Goal: Task Accomplishment & Management: Manage account settings

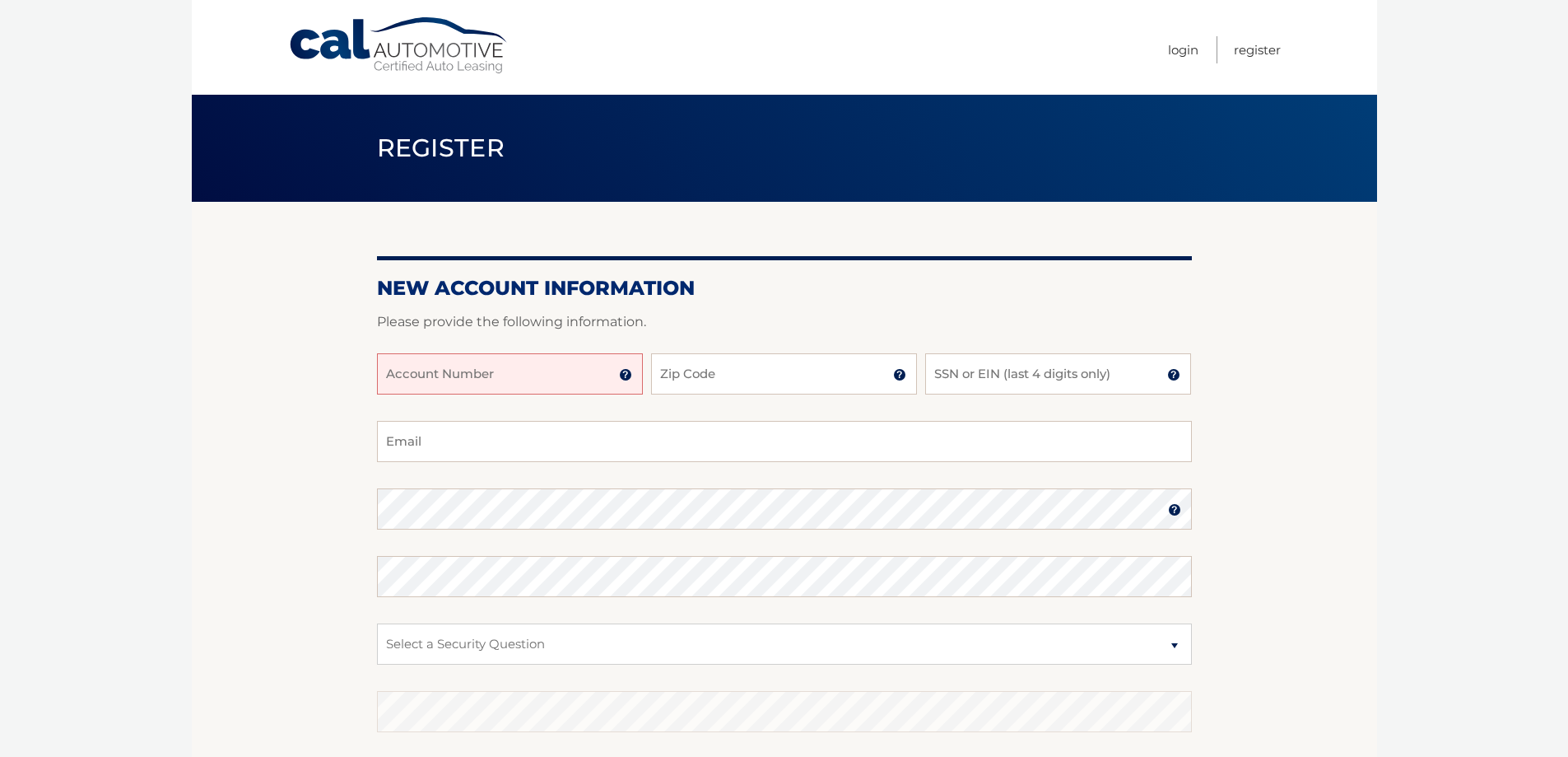
click at [566, 395] on input "Account Number" at bounding box center [510, 374] width 266 height 41
type input "44456004096"
click at [798, 378] on input "Zip Code" at bounding box center [784, 374] width 266 height 41
type input "11235"
type input "viad98@yahoo.com"
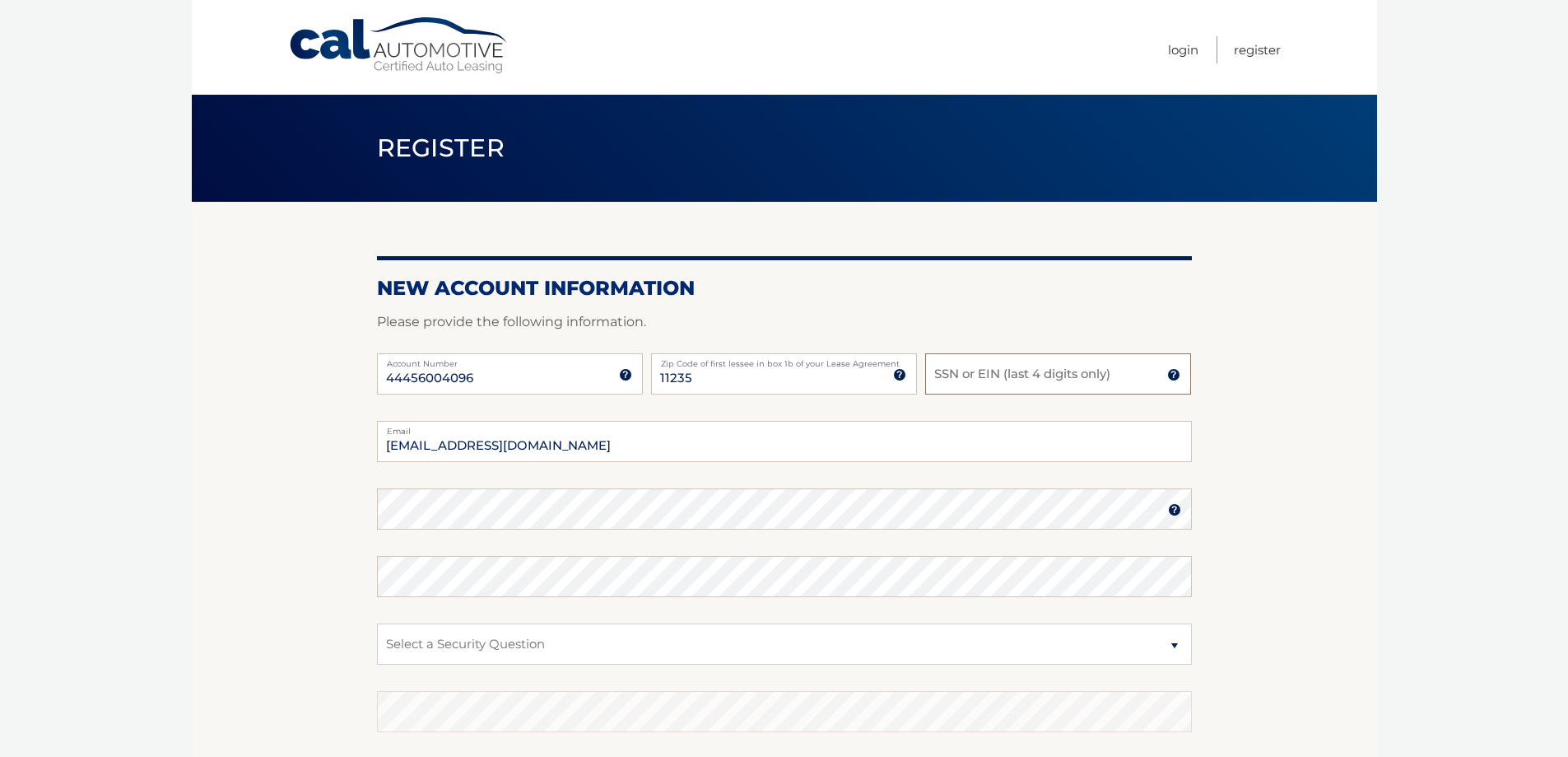
click at [960, 377] on input "SSN or EIN (last 4 digits only)" at bounding box center [1058, 374] width 266 height 41
type input "0"
type input "8134"
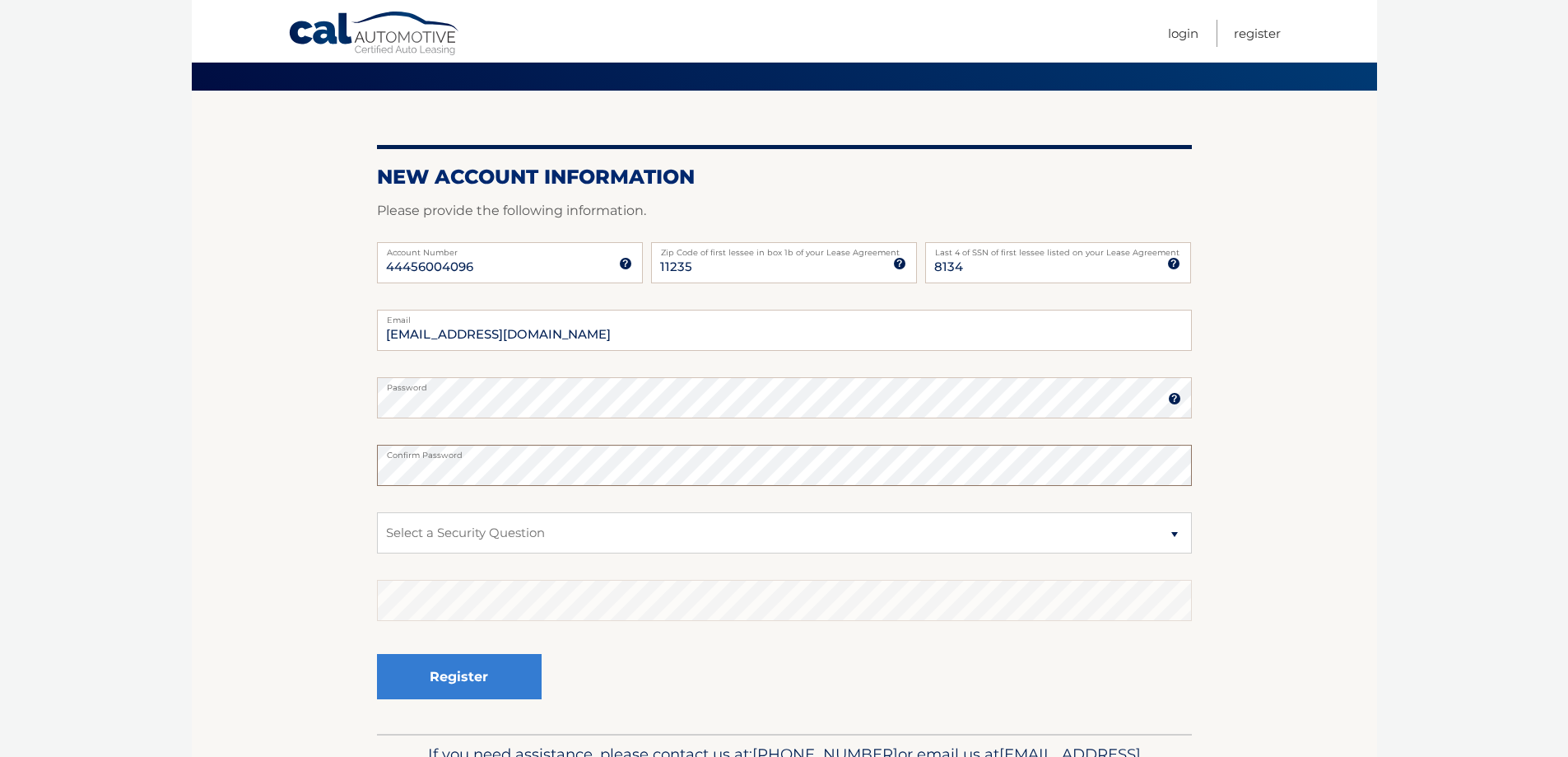
scroll to position [238, 0]
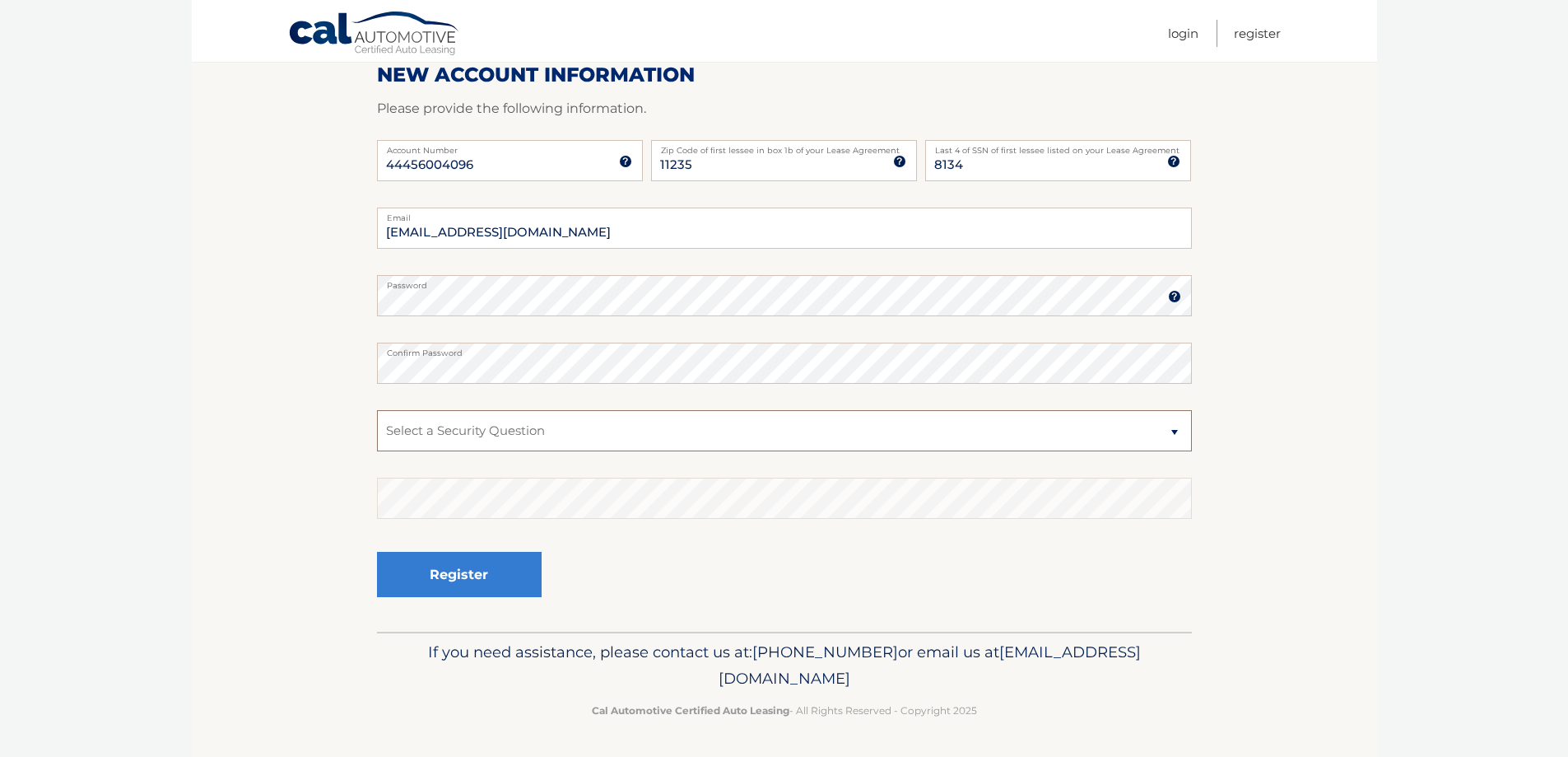
click at [669, 419] on select "Select a Security Question What was the name of your elementary school? What is…" at bounding box center [785, 431] width 815 height 41
select select "2"
click at [377, 410] on select "Select a Security Question What was the name of your elementary school? What is…" at bounding box center [785, 431] width 815 height 41
click at [498, 560] on button "Register" at bounding box center [460, 575] width 164 height 46
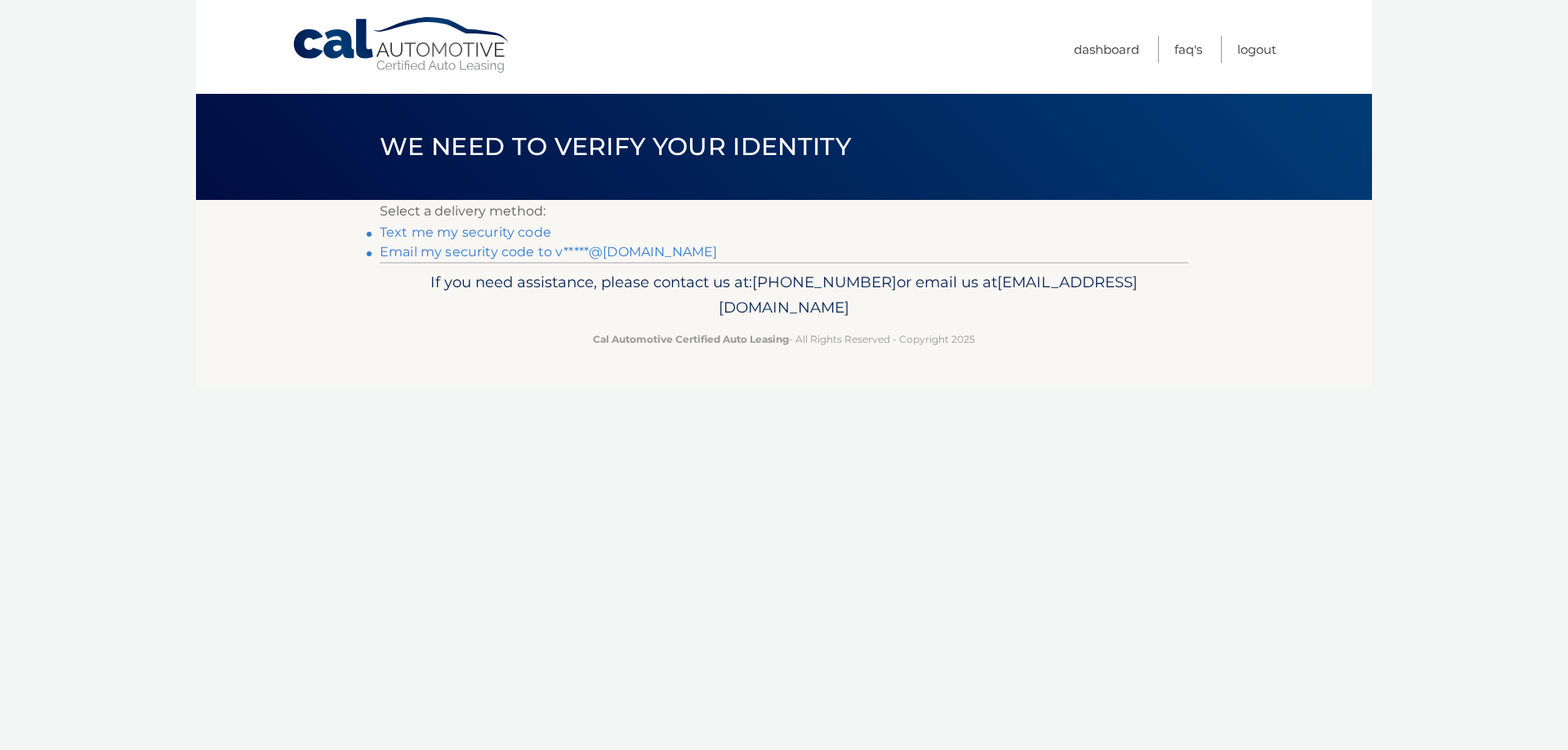
click at [494, 235] on link "Text me my security code" at bounding box center [465, 232] width 171 height 15
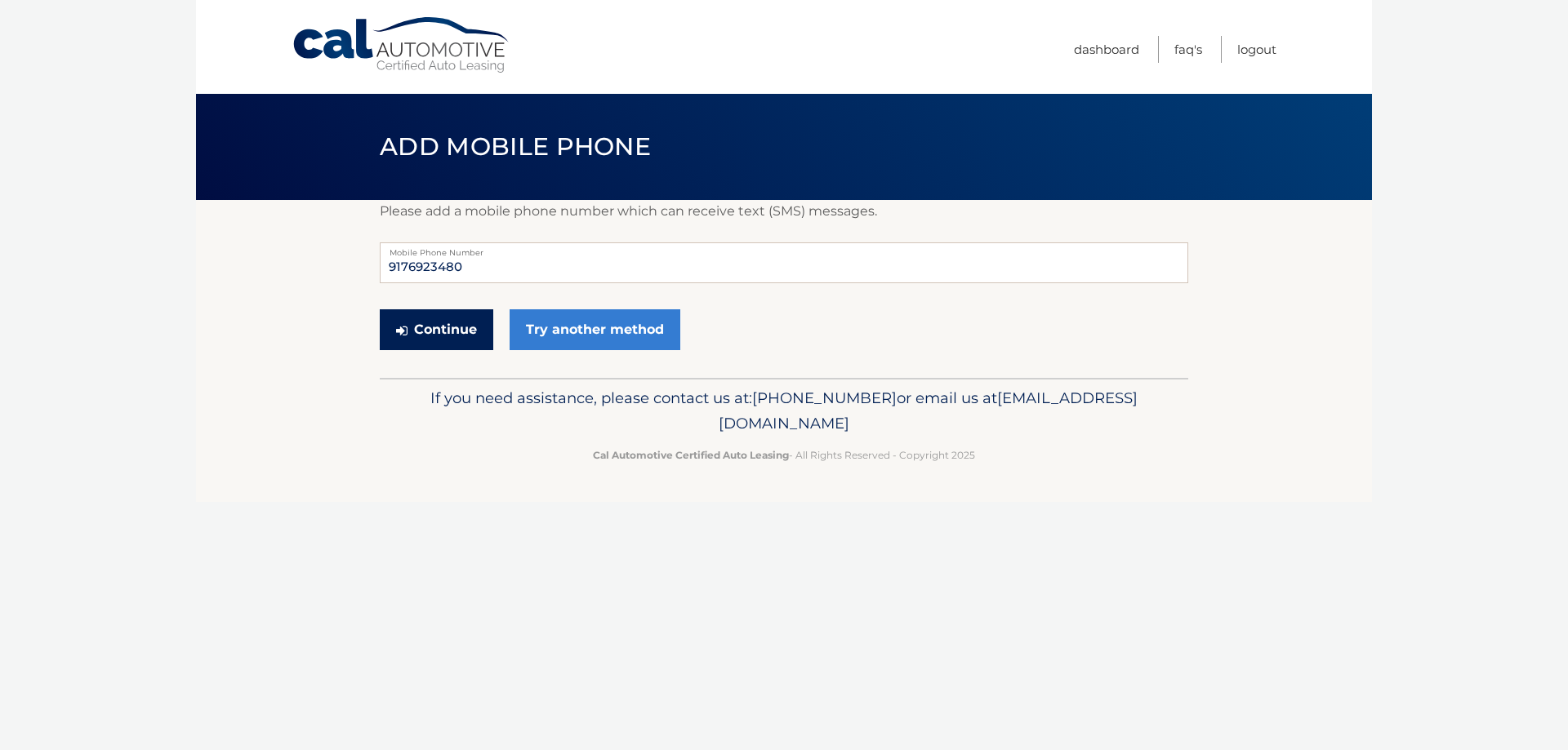
click at [434, 351] on button "Continue" at bounding box center [436, 329] width 113 height 41
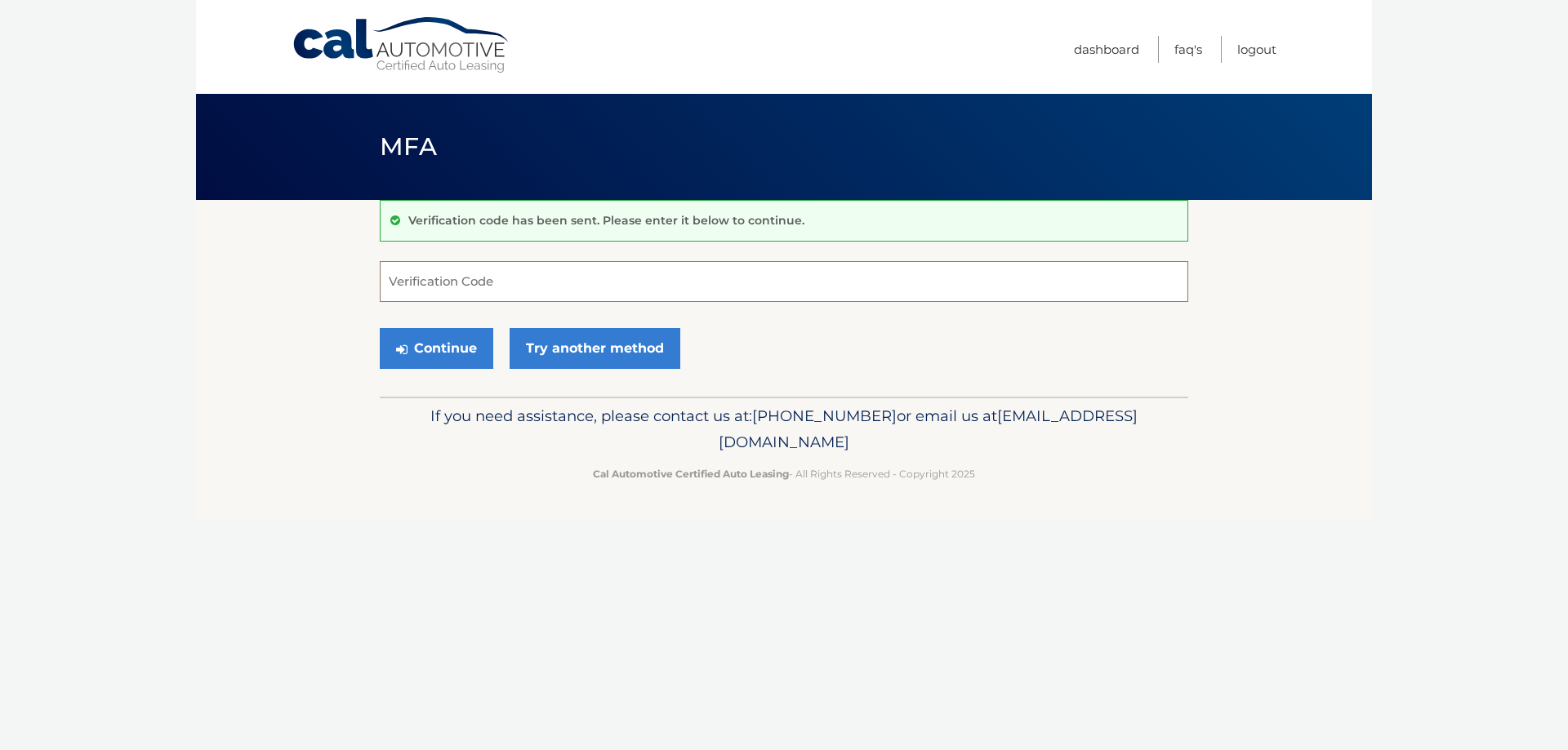
click at [509, 289] on input "Verification Code" at bounding box center [784, 281] width 808 height 41
type input "215947"
click at [457, 361] on button "Continue" at bounding box center [436, 348] width 113 height 41
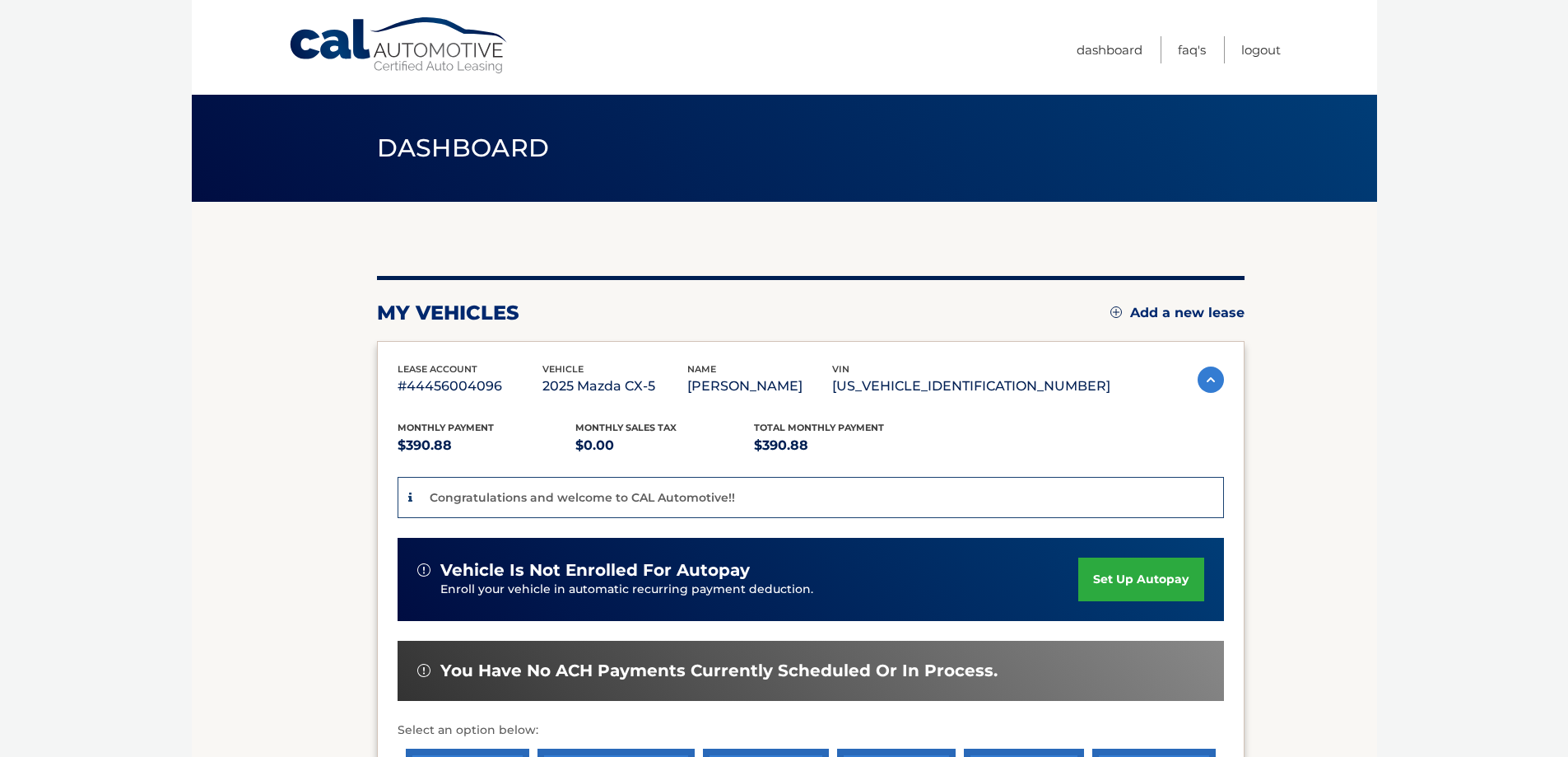
click at [1313, 224] on section "You are registered for this site, but you haven't enrolled in online payments. …" at bounding box center [784, 569] width 1185 height 733
drag, startPoint x: 395, startPoint y: 387, endPoint x: 511, endPoint y: 383, distance: 116.1
click at [511, 383] on div "lease account #44456004096 vehicle 2025 Mazda CX-5 name [PERSON_NAME] vin [US_V…" at bounding box center [811, 613] width 868 height 545
copy p "#44456004096"
click at [1473, 332] on body "Cal Automotive Menu Dashboard FAQ's Logout" at bounding box center [784, 378] width 1568 height 757
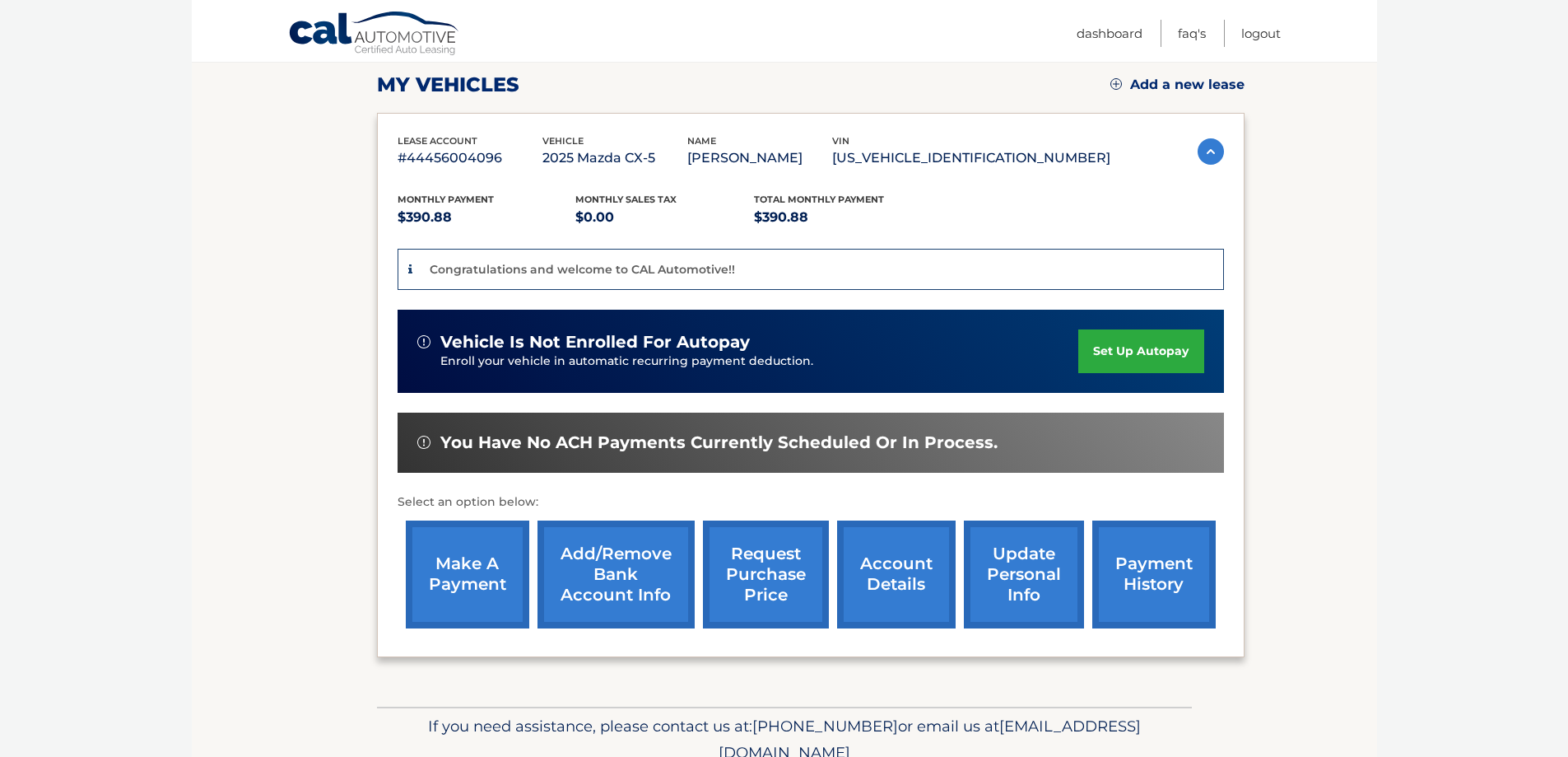
scroll to position [247, 0]
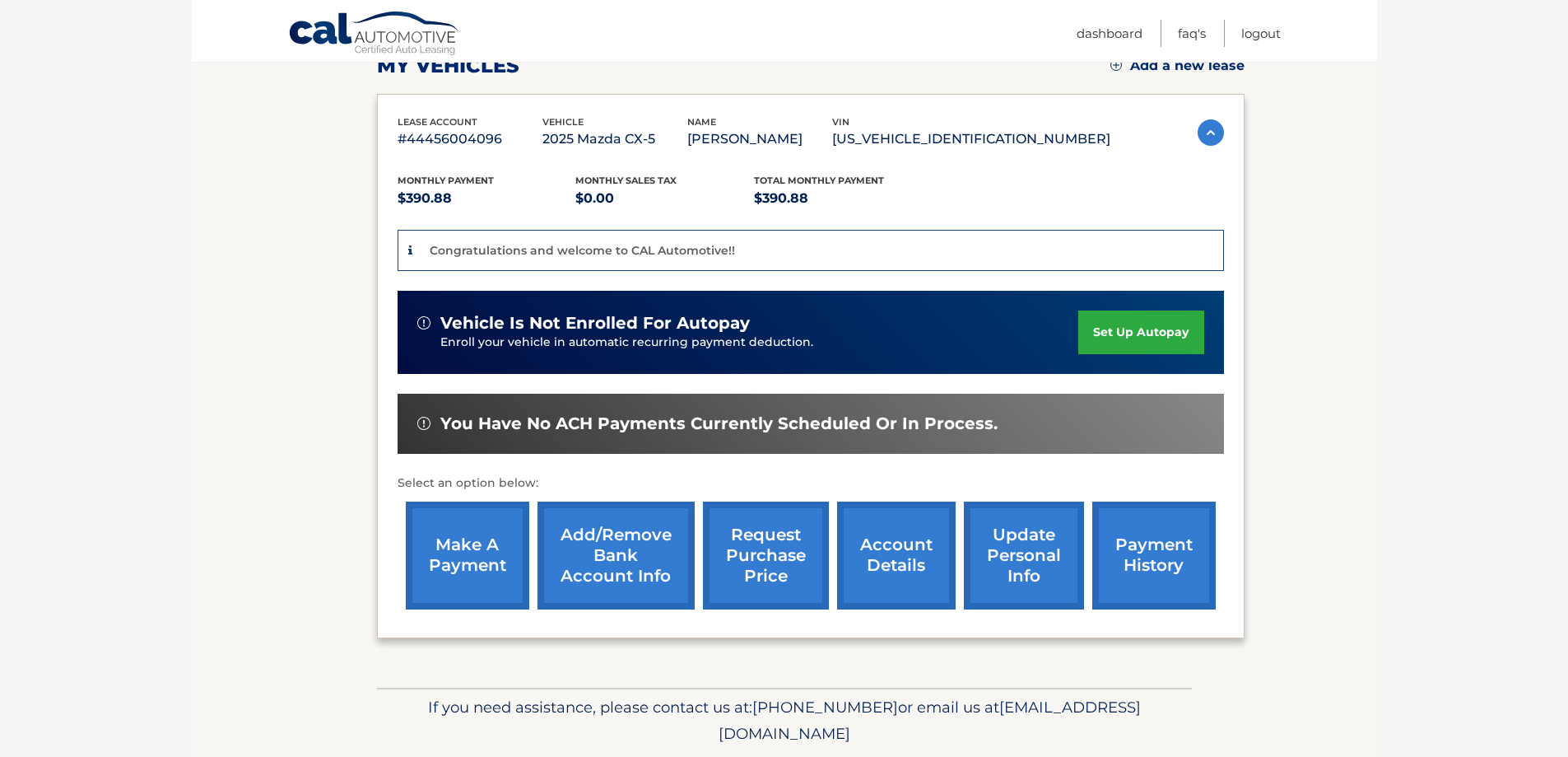
click at [1139, 550] on link "payment history" at bounding box center [1154, 556] width 123 height 108
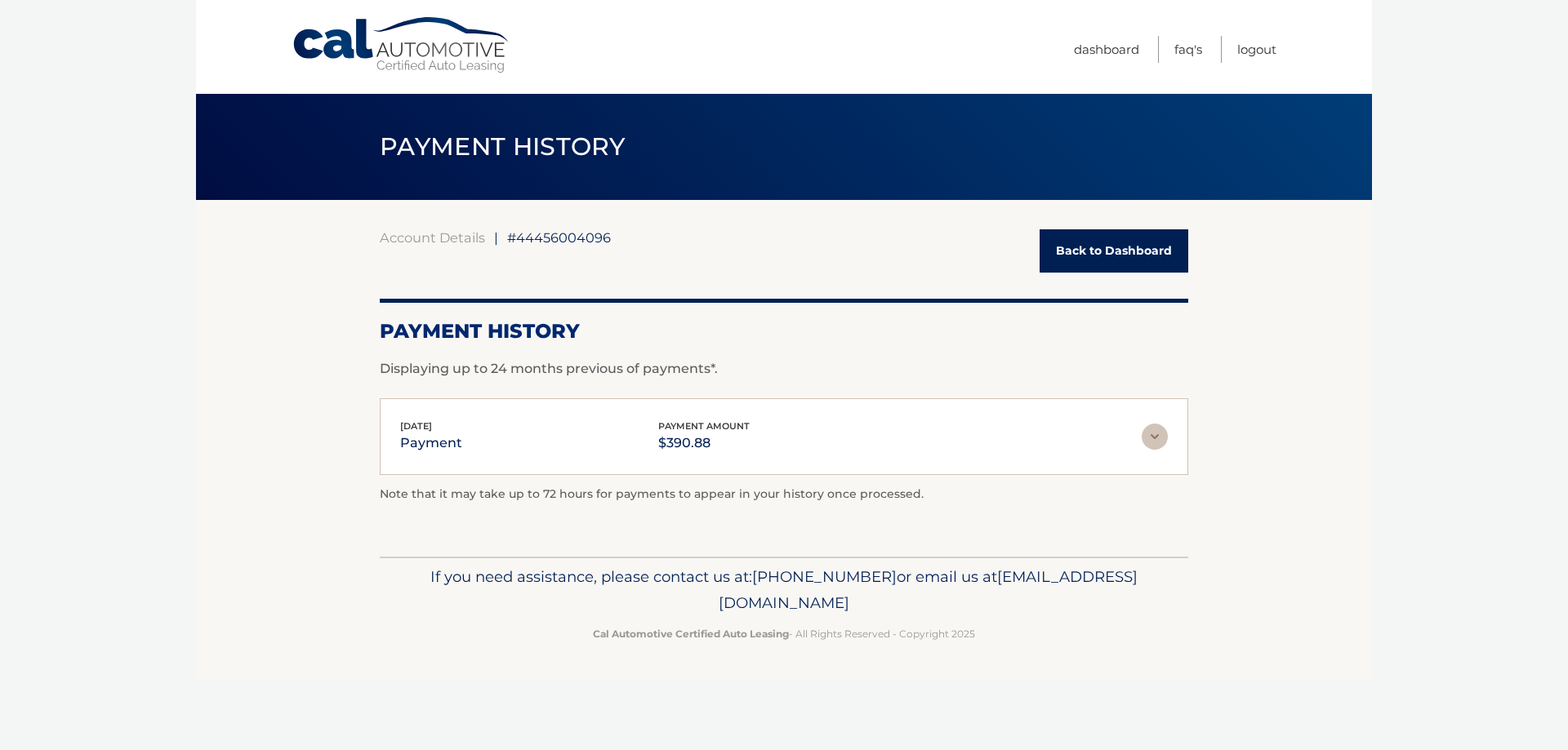
click at [1114, 259] on link "Back to Dashboard" at bounding box center [1114, 251] width 149 height 43
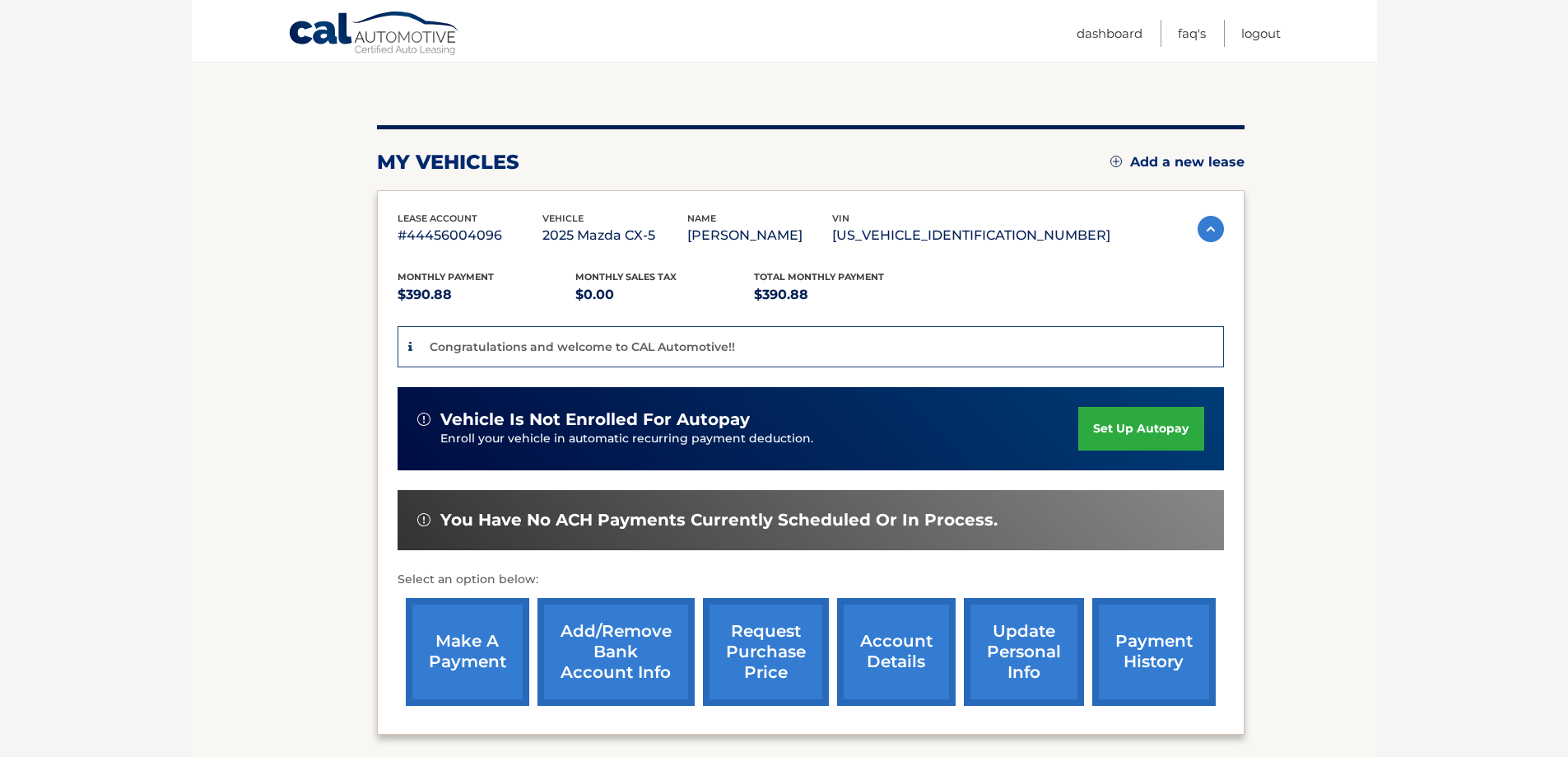
scroll to position [165, 0]
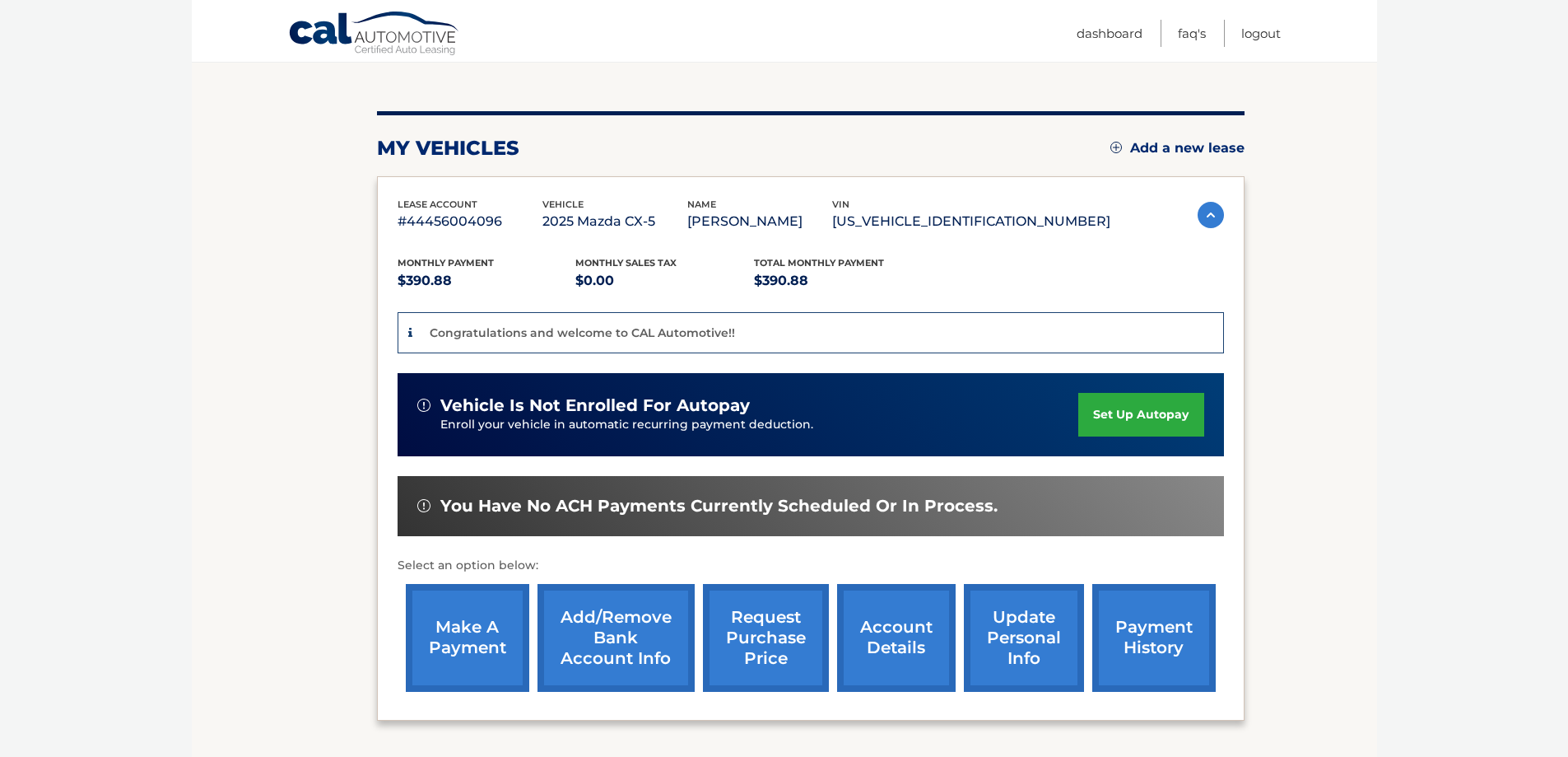
click at [900, 652] on link "account details" at bounding box center [896, 638] width 119 height 108
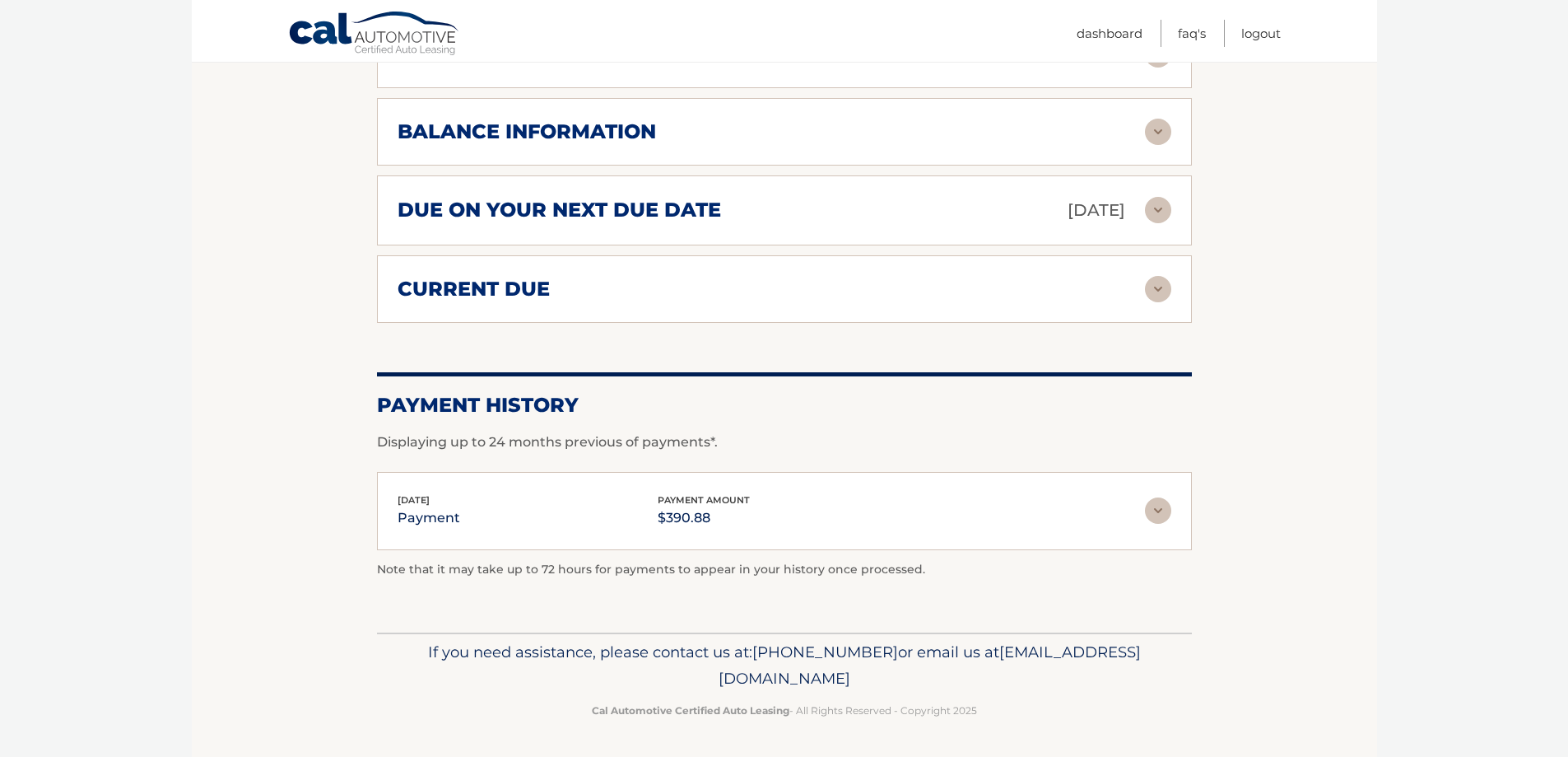
scroll to position [1002, 0]
click at [1164, 510] on img at bounding box center [1158, 510] width 26 height 27
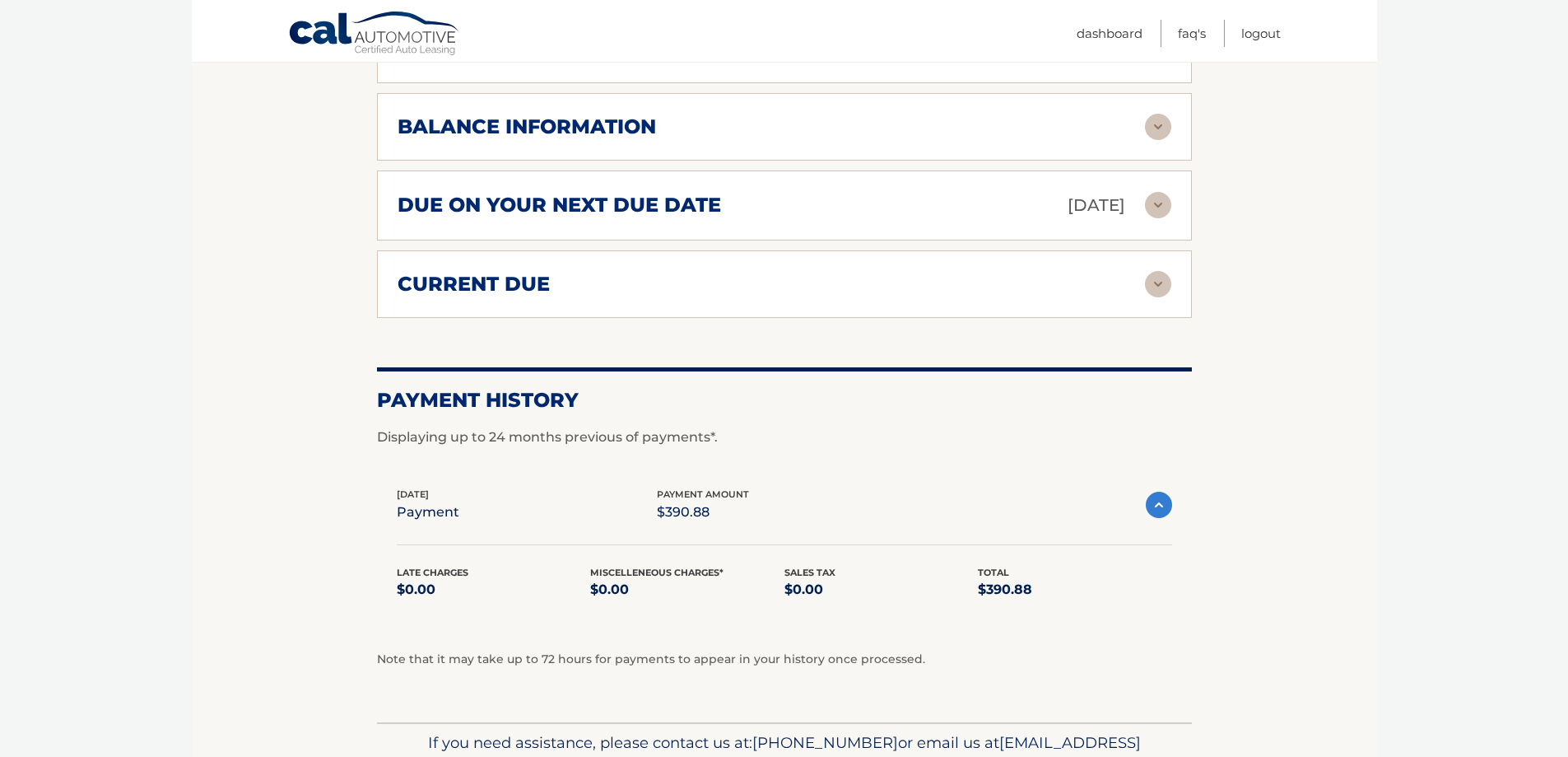
click at [1164, 510] on img at bounding box center [1159, 505] width 26 height 27
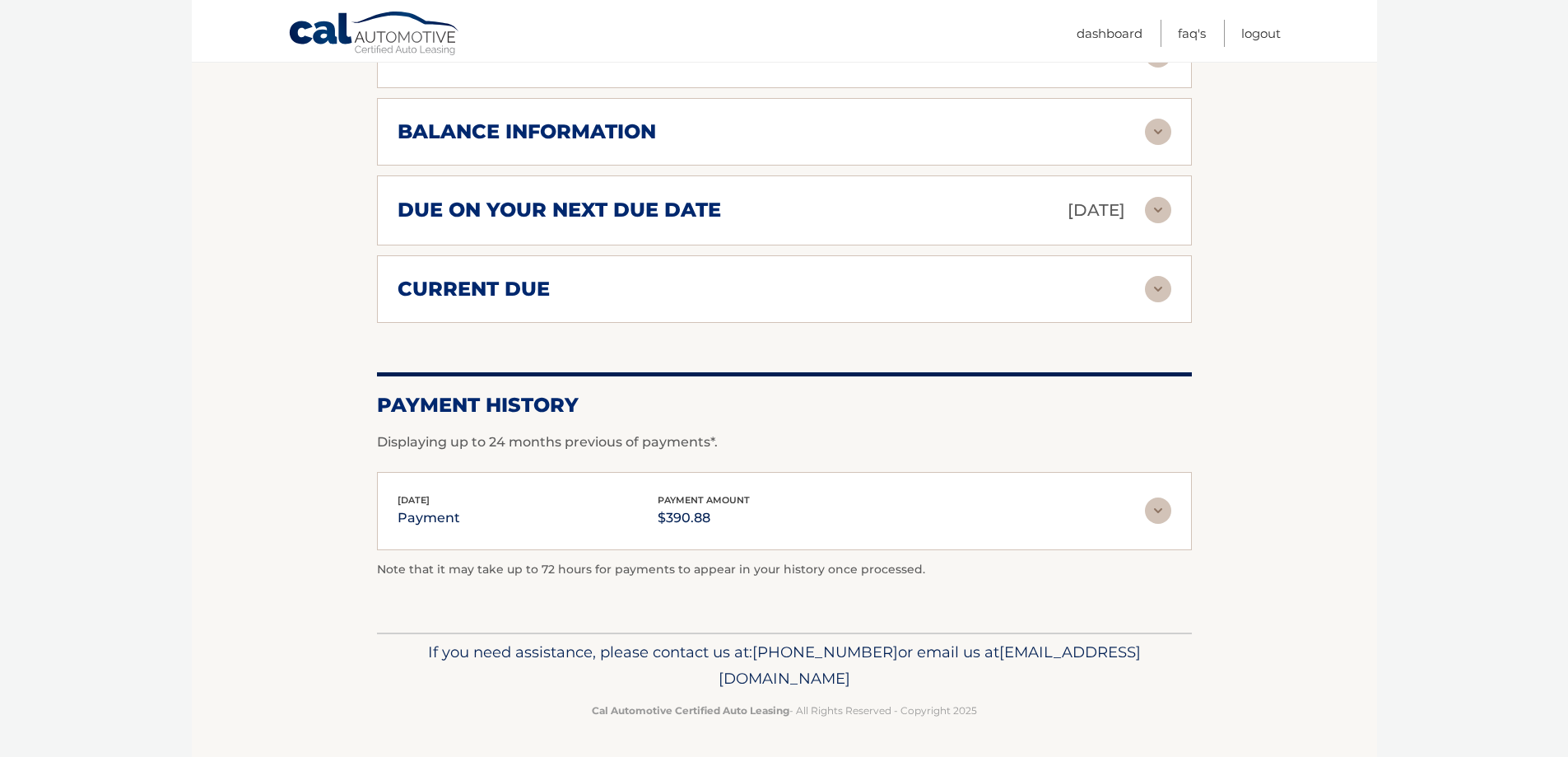
click at [1151, 276] on img at bounding box center [1158, 289] width 26 height 27
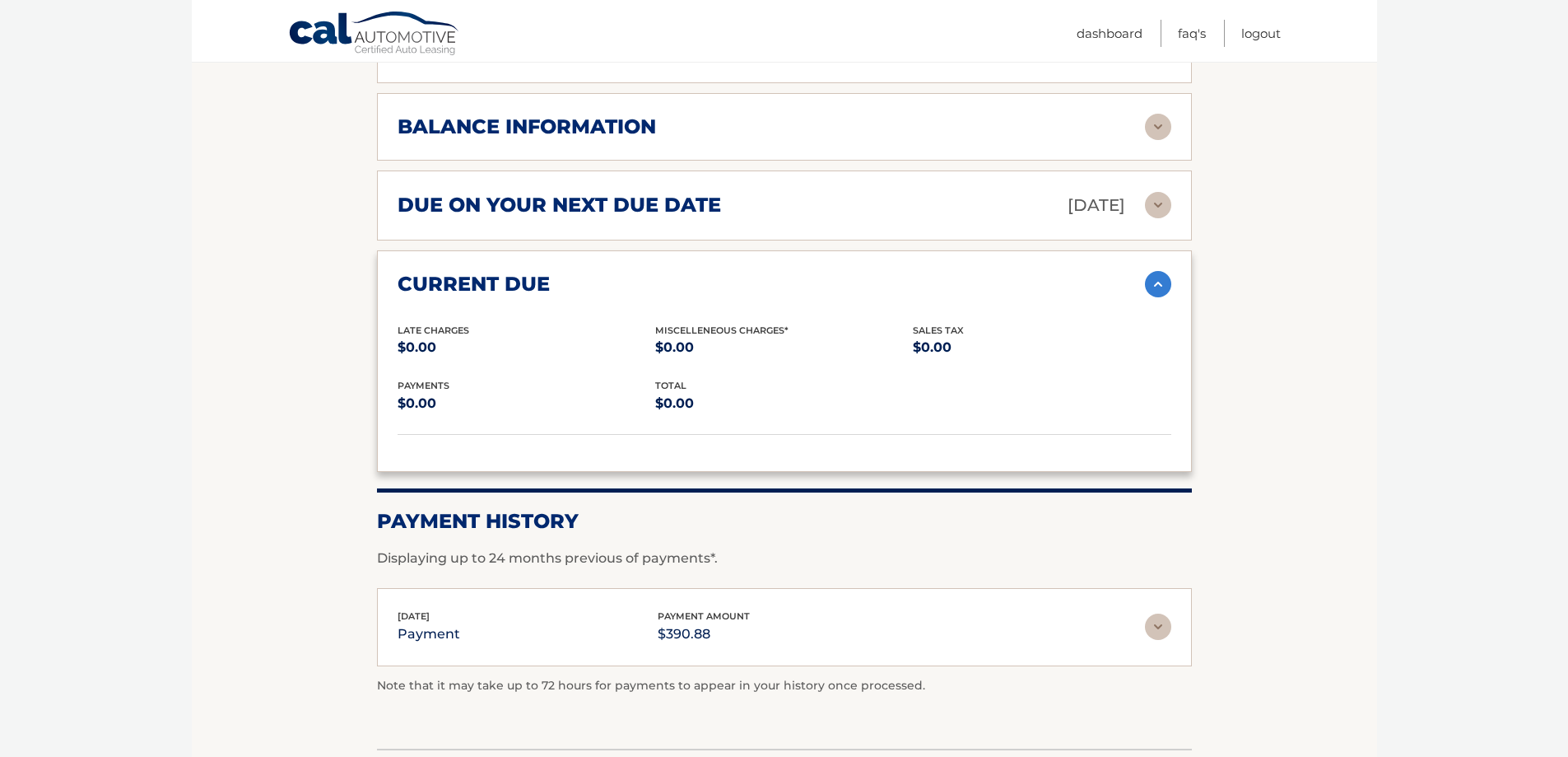
click at [1161, 287] on img at bounding box center [1158, 283] width 26 height 27
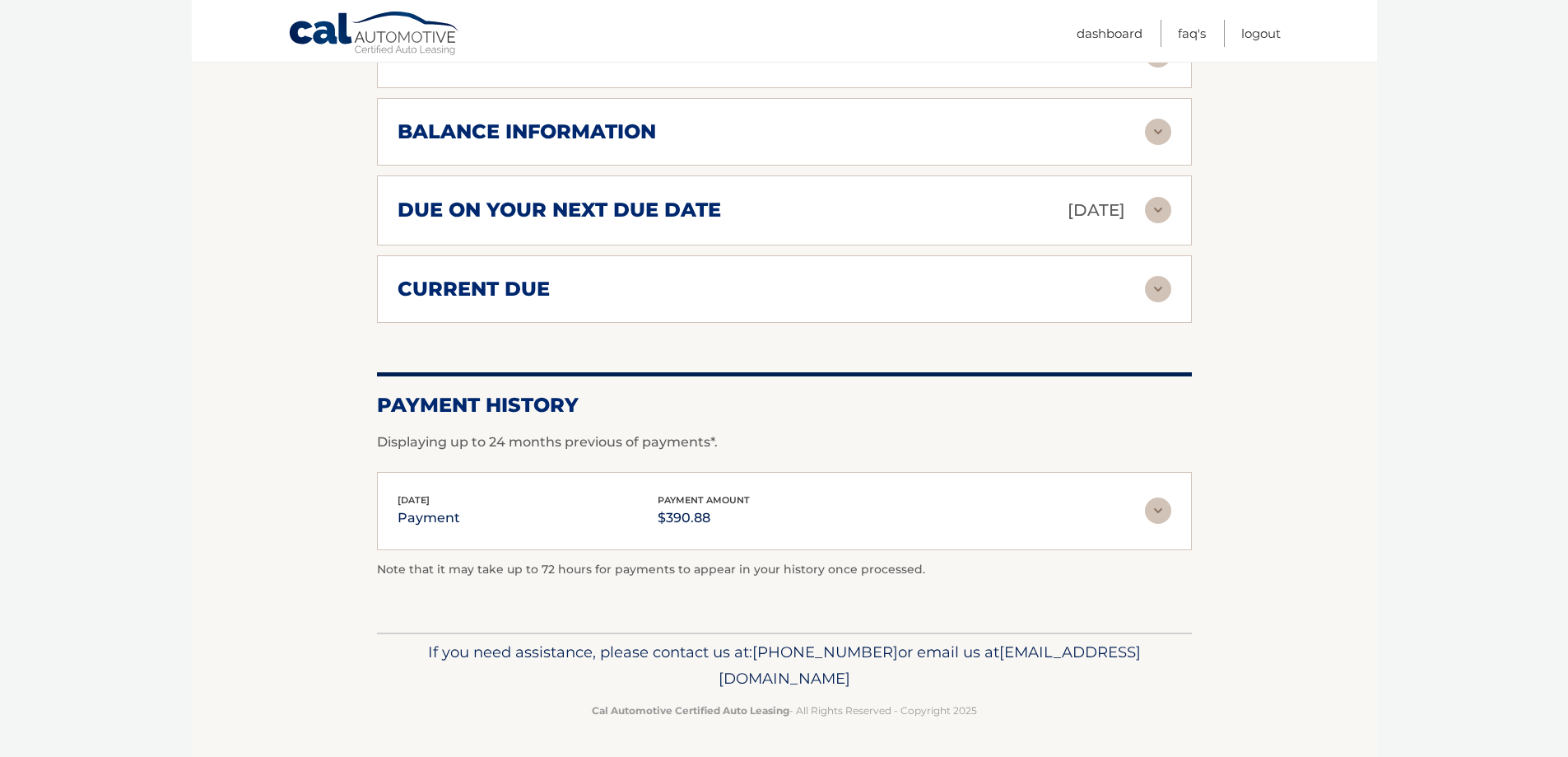
click at [1153, 131] on img at bounding box center [1158, 132] width 26 height 27
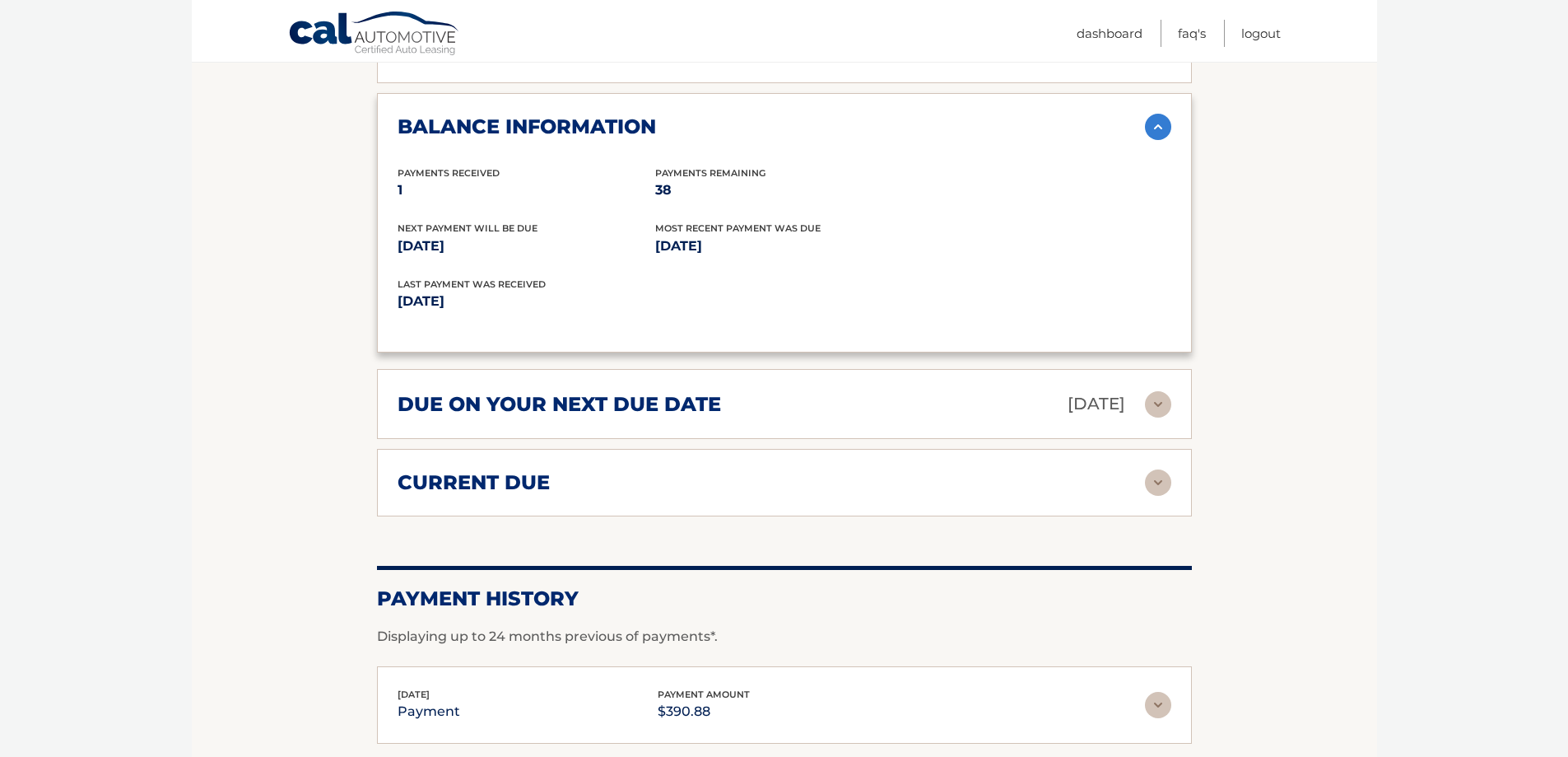
click at [1153, 131] on img at bounding box center [1158, 126] width 26 height 27
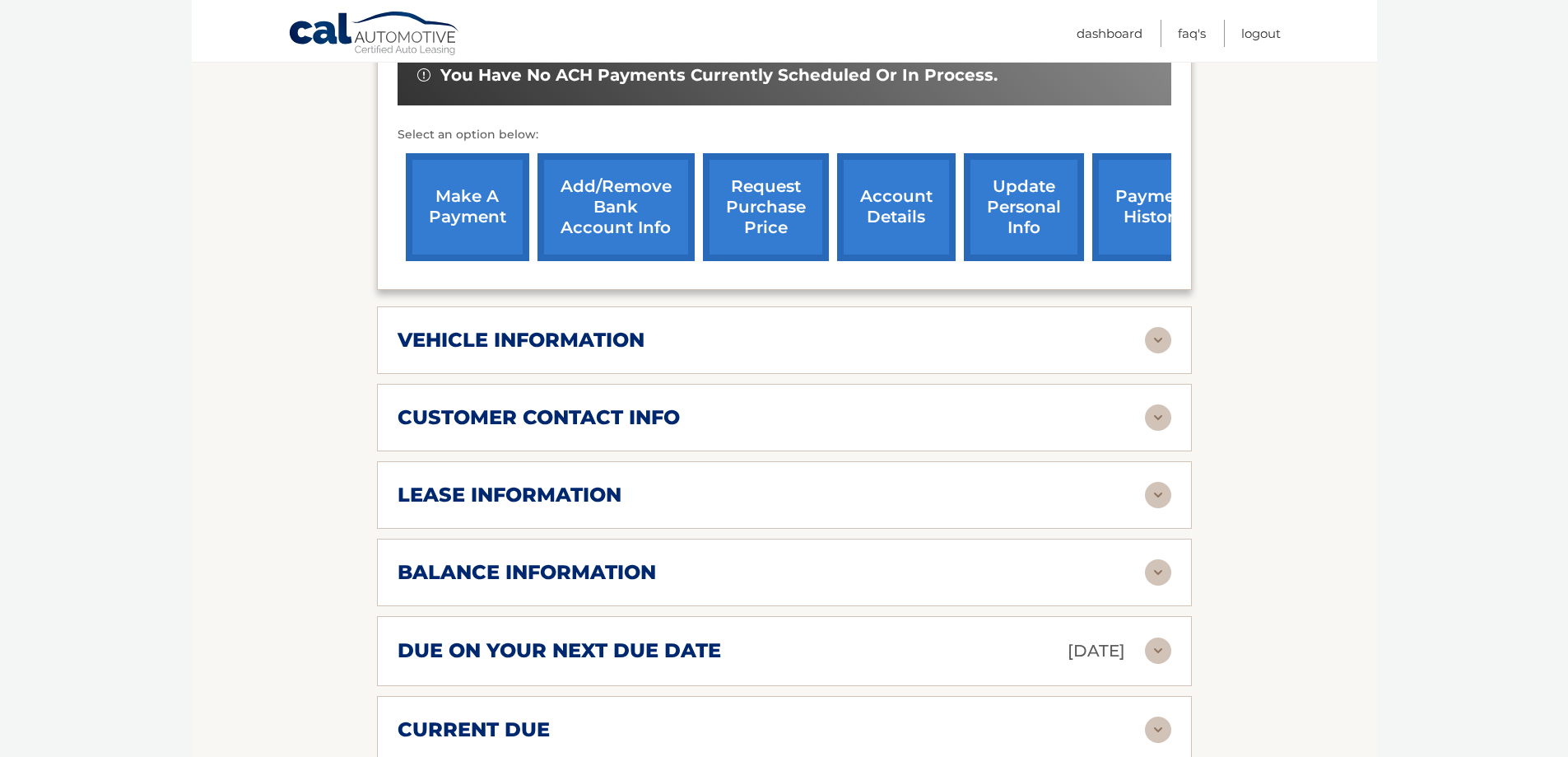
scroll to position [507, 0]
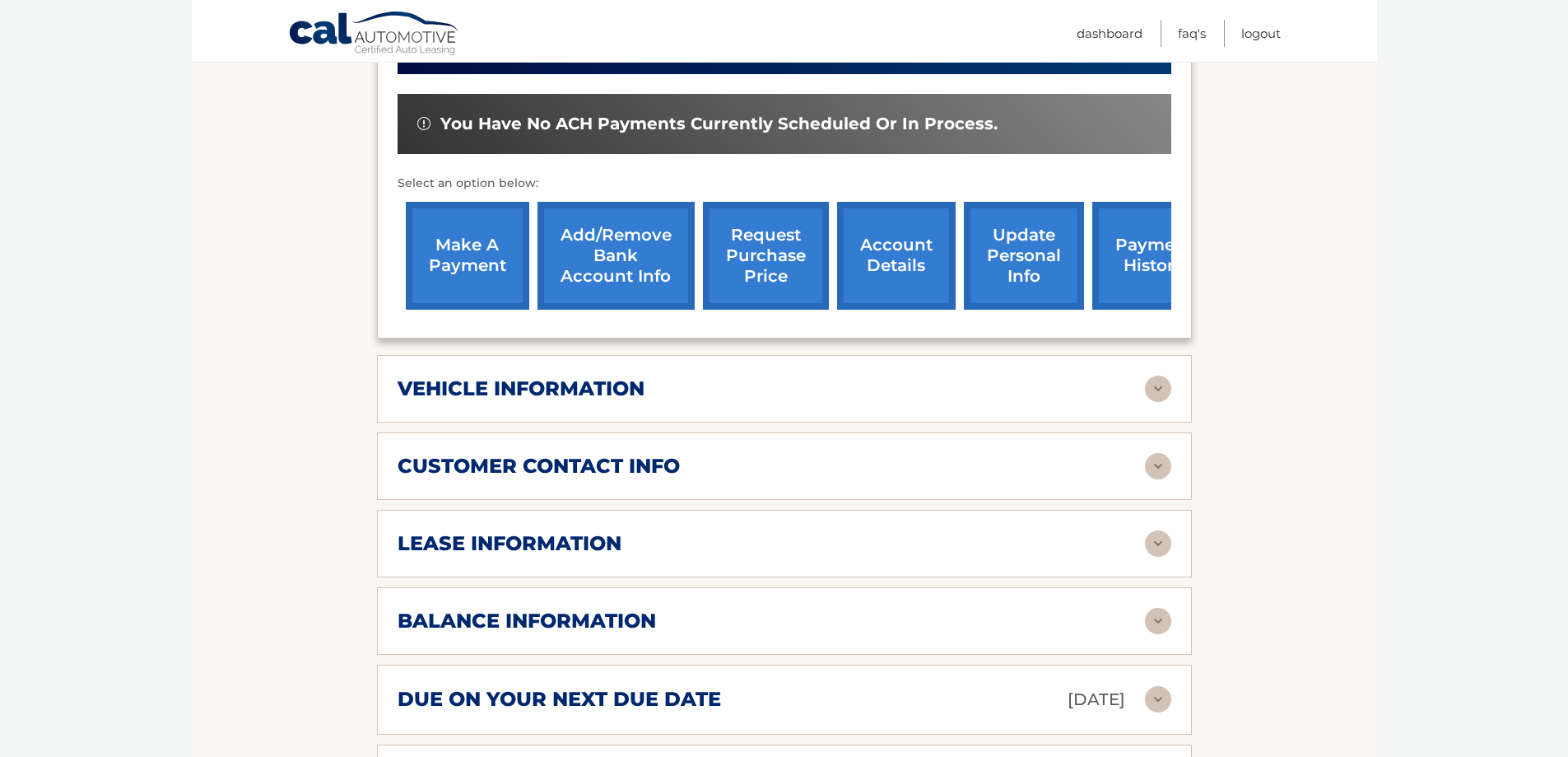
click at [1151, 390] on img at bounding box center [1158, 389] width 26 height 27
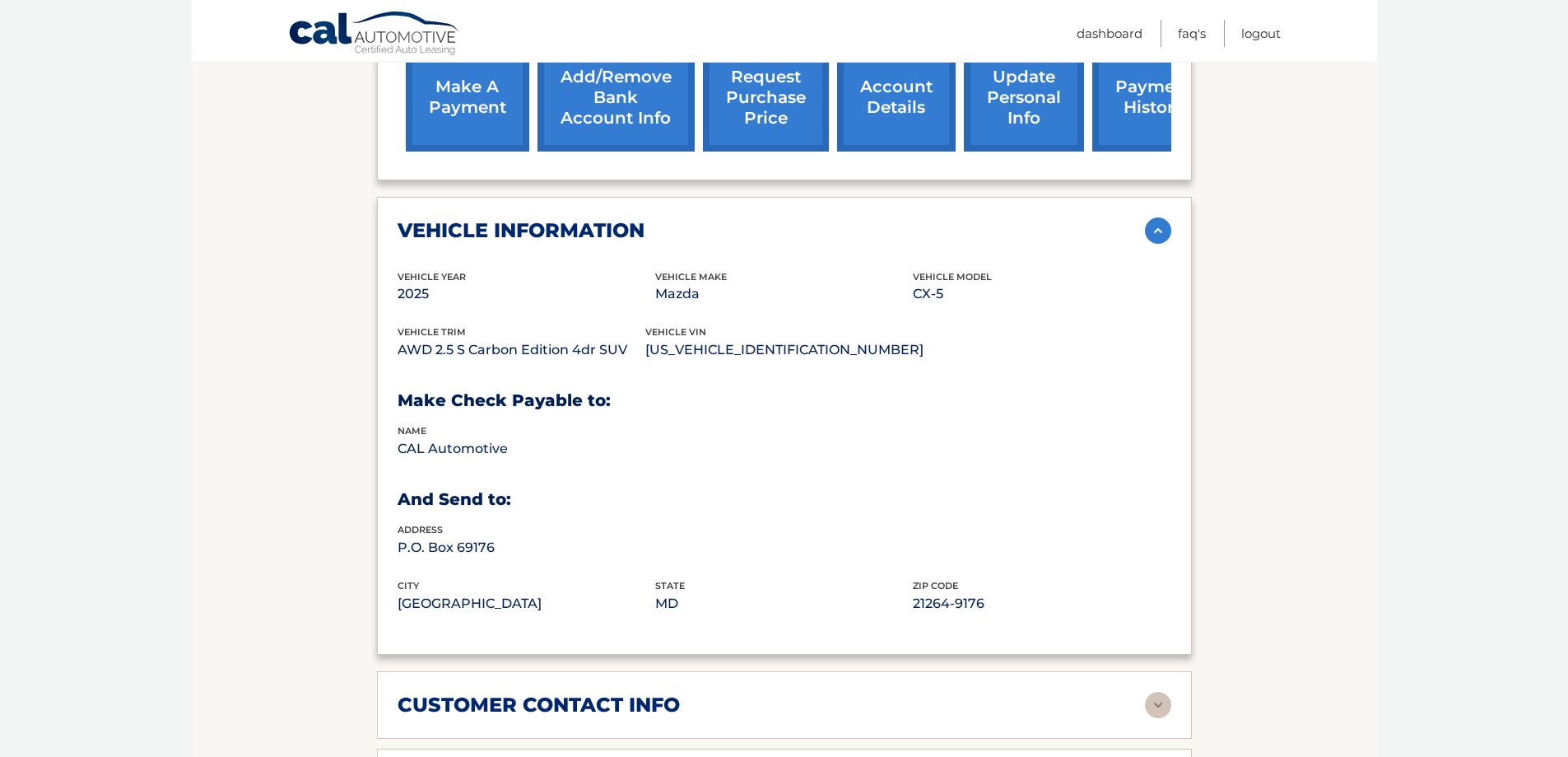
scroll to position [672, 0]
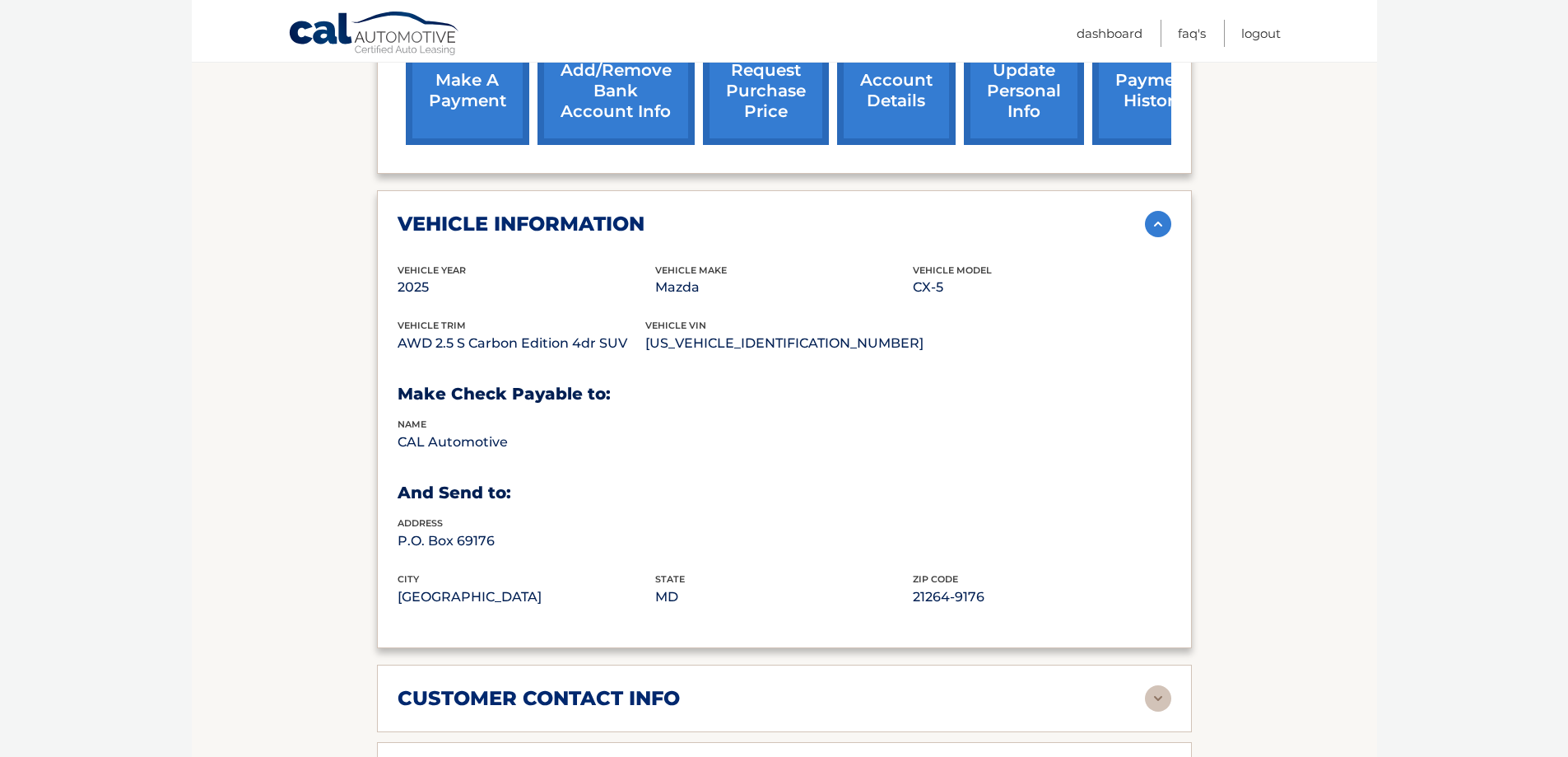
click at [1158, 225] on img at bounding box center [1158, 224] width 26 height 27
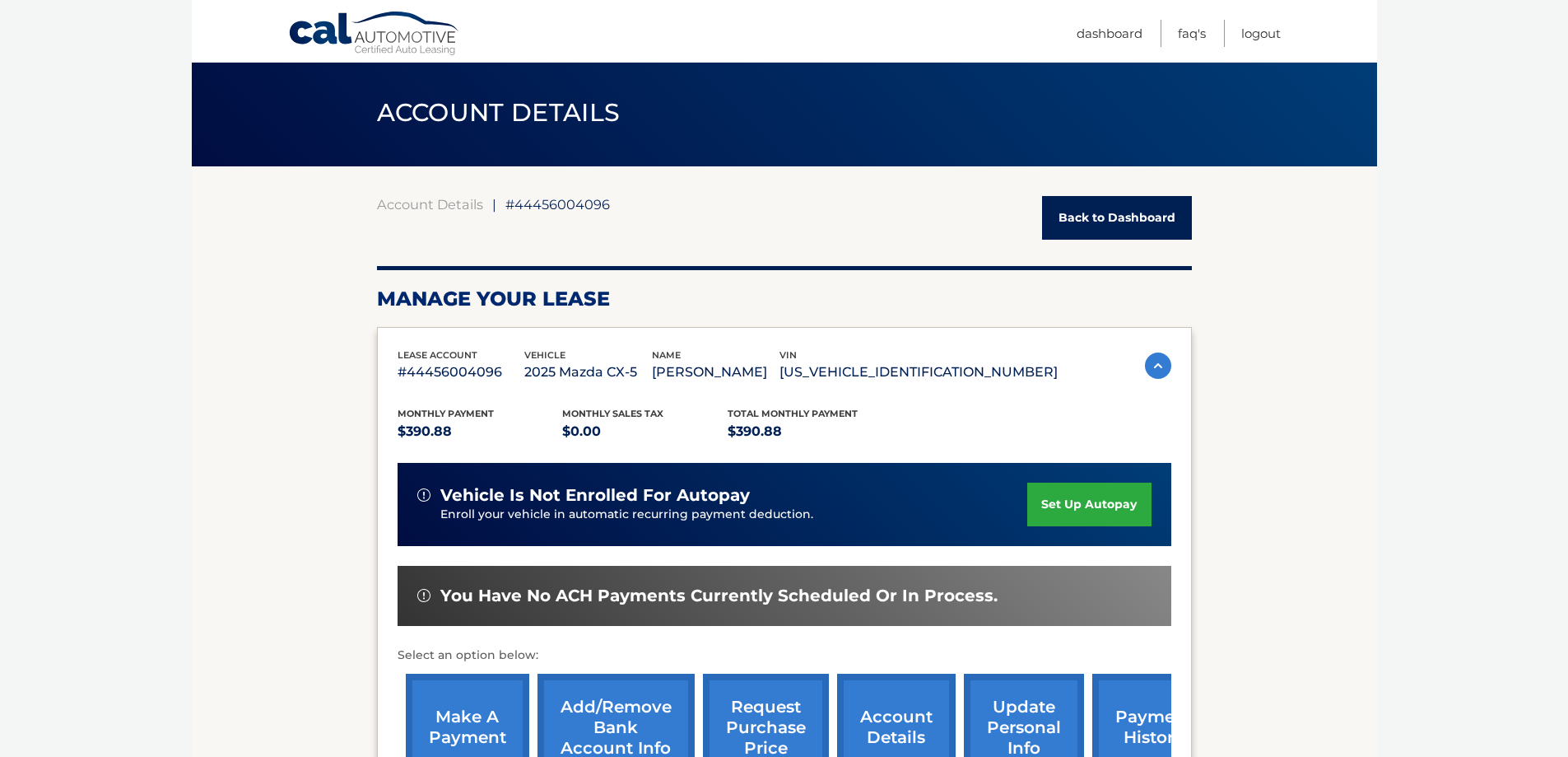
scroll to position [13, 0]
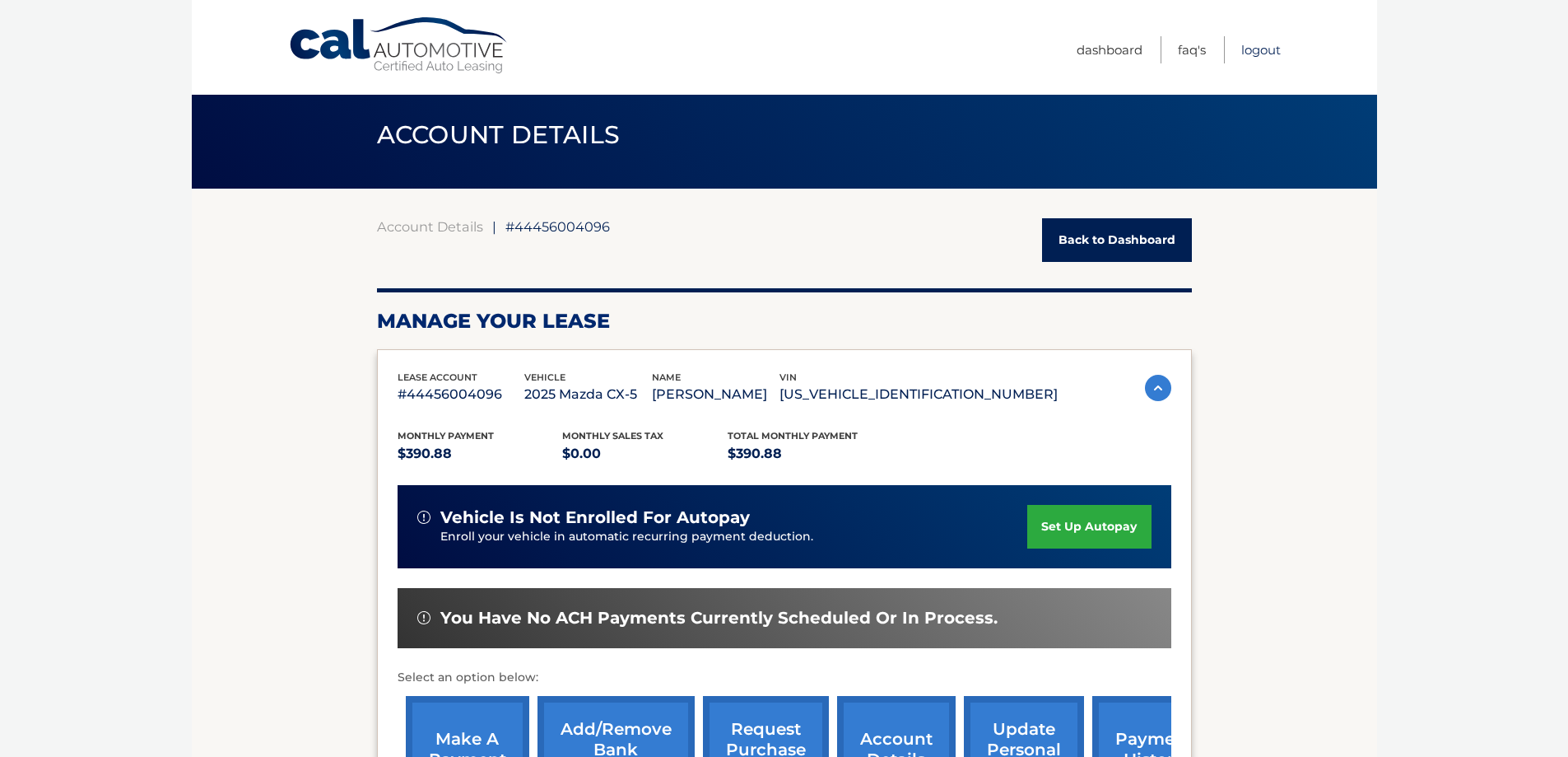
click at [1242, 47] on link "Logout" at bounding box center [1261, 50] width 39 height 27
